Goal: Transaction & Acquisition: Purchase product/service

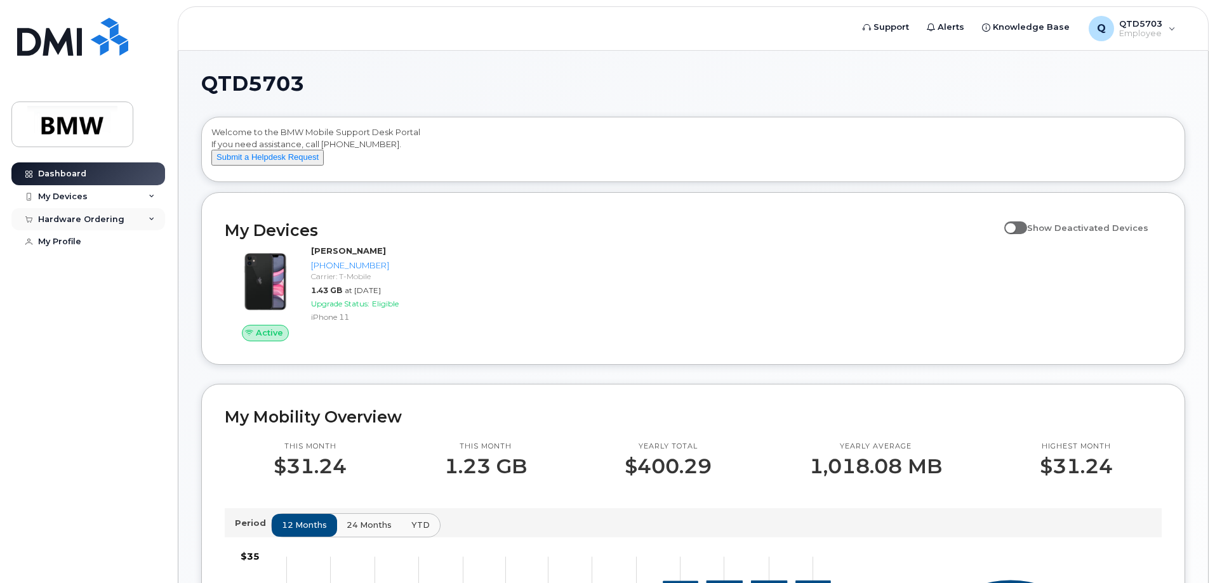
click at [124, 223] on div "Hardware Ordering" at bounding box center [88, 219] width 154 height 23
click at [89, 266] on div "New Order" at bounding box center [68, 266] width 48 height 11
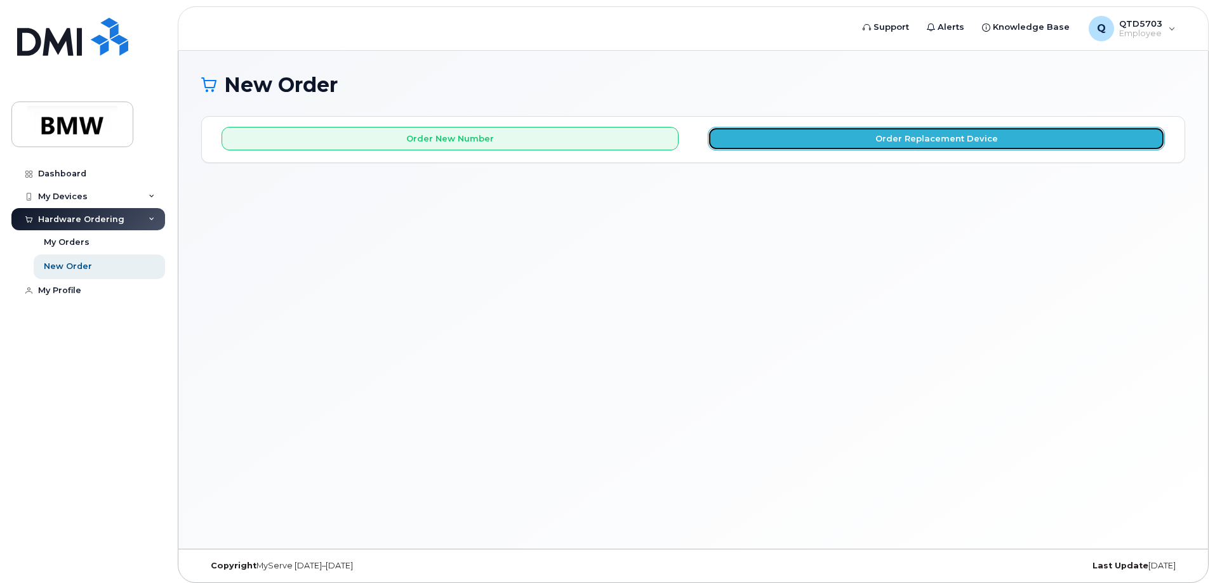
click at [830, 143] on button "Order Replacement Device" at bounding box center [936, 138] width 457 height 23
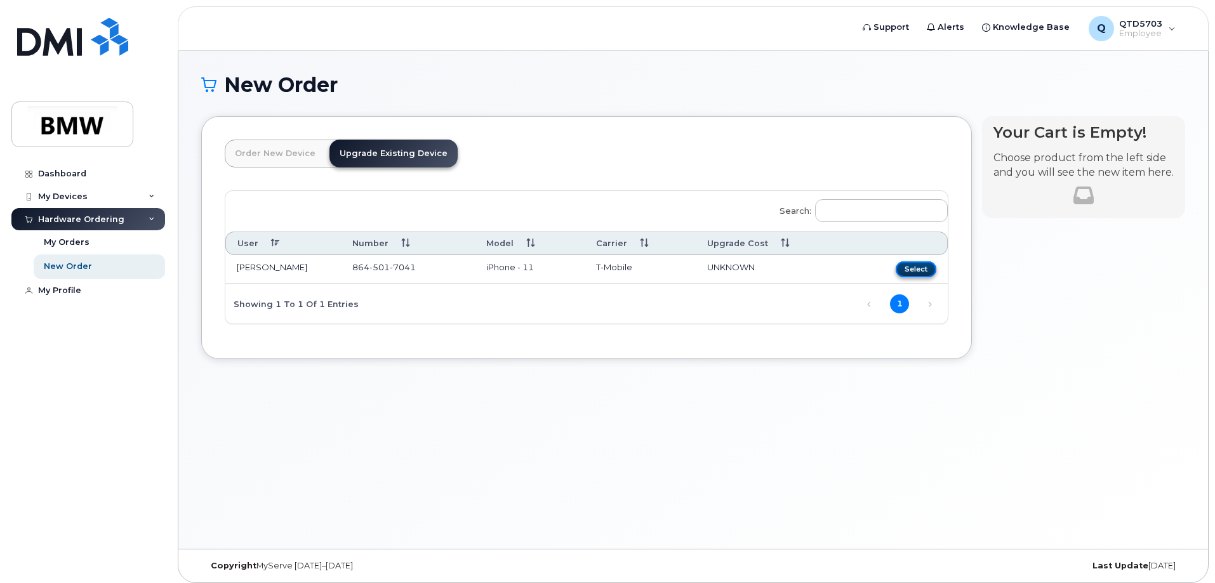
click at [913, 266] on button "Select" at bounding box center [915, 269] width 41 height 16
